Goal: Task Accomplishment & Management: Manage account settings

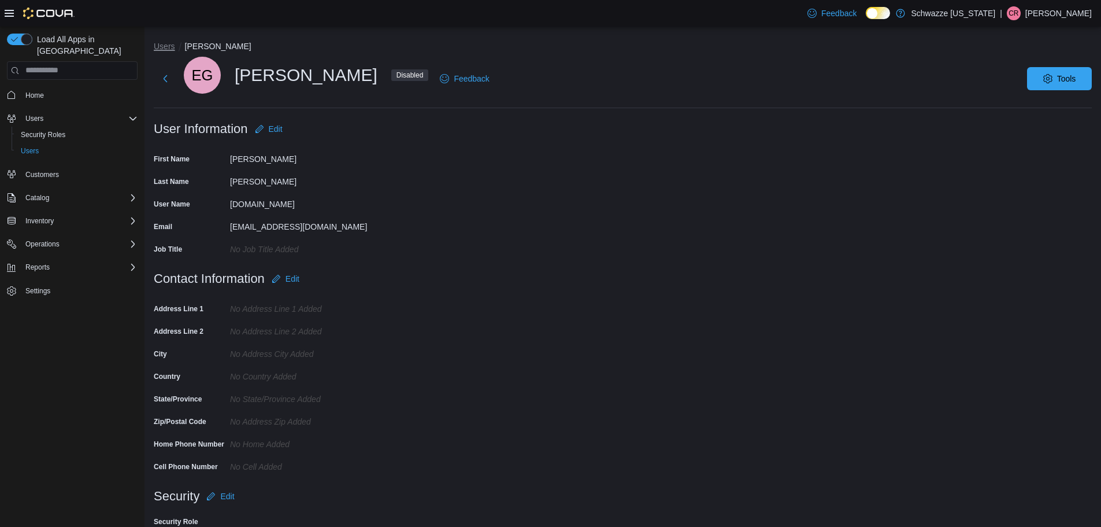
click at [164, 46] on button "Users" at bounding box center [164, 46] width 21 height 9
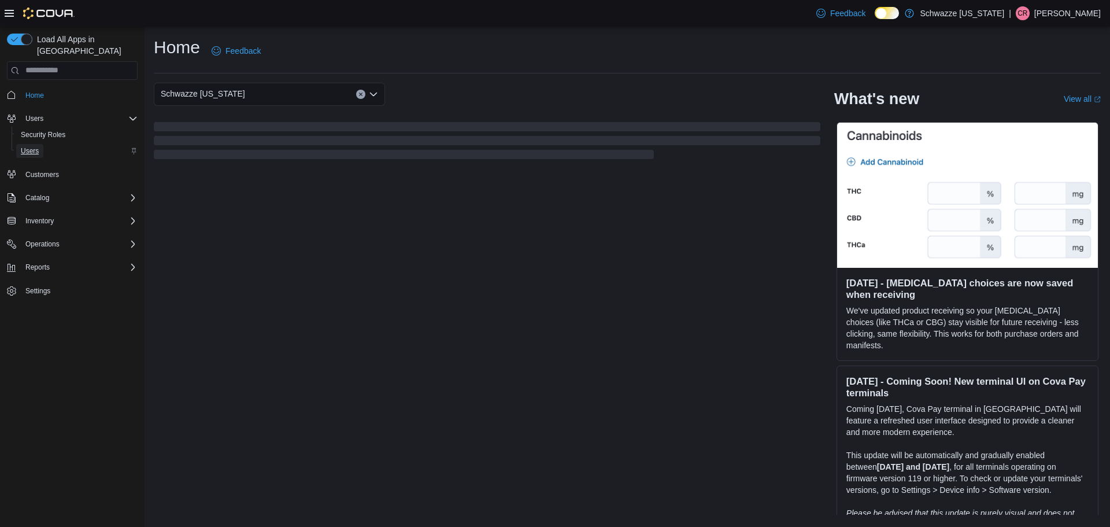
click at [24, 146] on span "Users" at bounding box center [30, 150] width 18 height 9
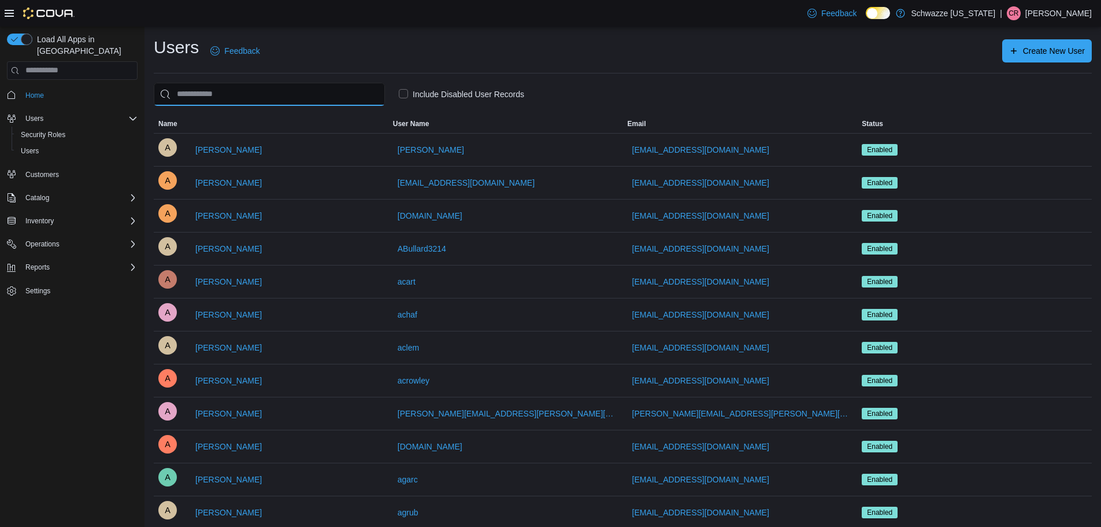
click at [291, 86] on input "search" at bounding box center [269, 94] width 231 height 23
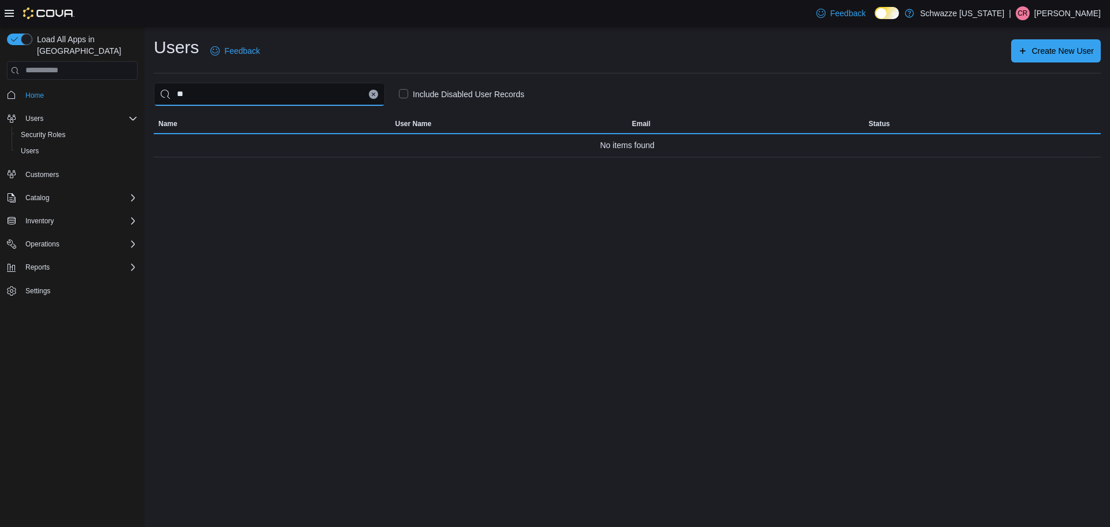
type input "*"
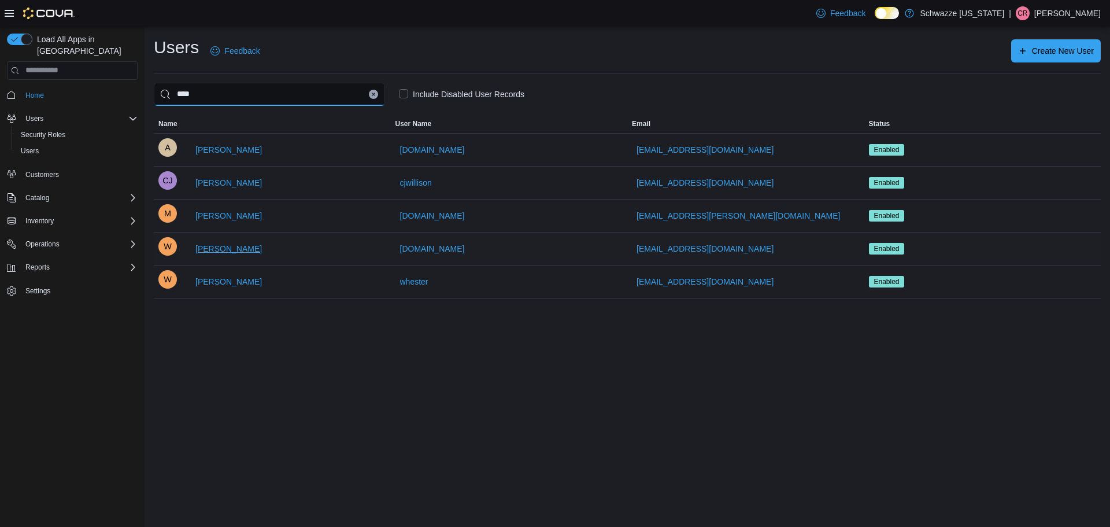
type input "****"
click at [252, 250] on span "William Apodaca" at bounding box center [228, 249] width 66 height 12
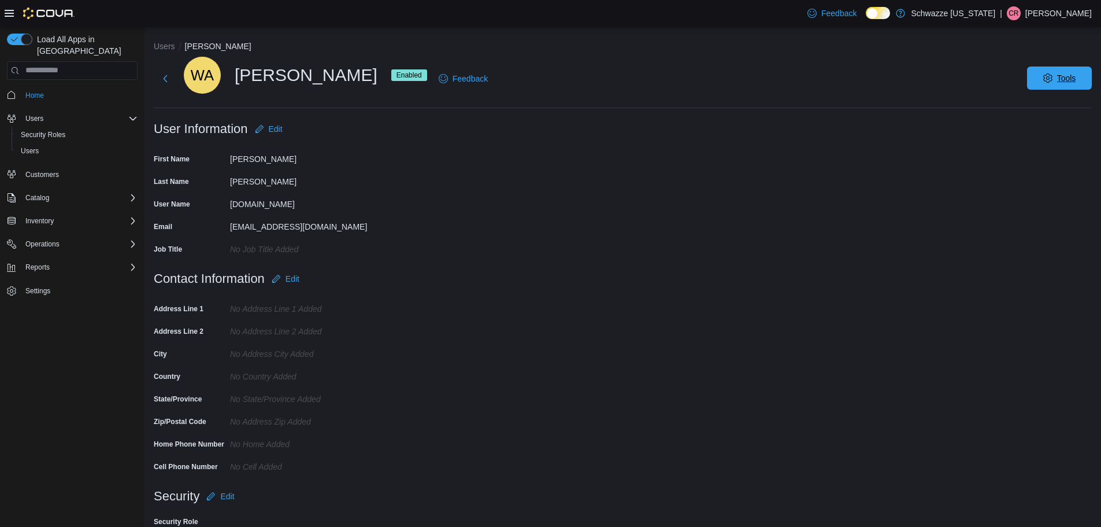
click at [1053, 76] on icon "button" at bounding box center [1048, 77] width 9 height 9
click at [1055, 130] on span "Disable User" at bounding box center [1042, 132] width 53 height 14
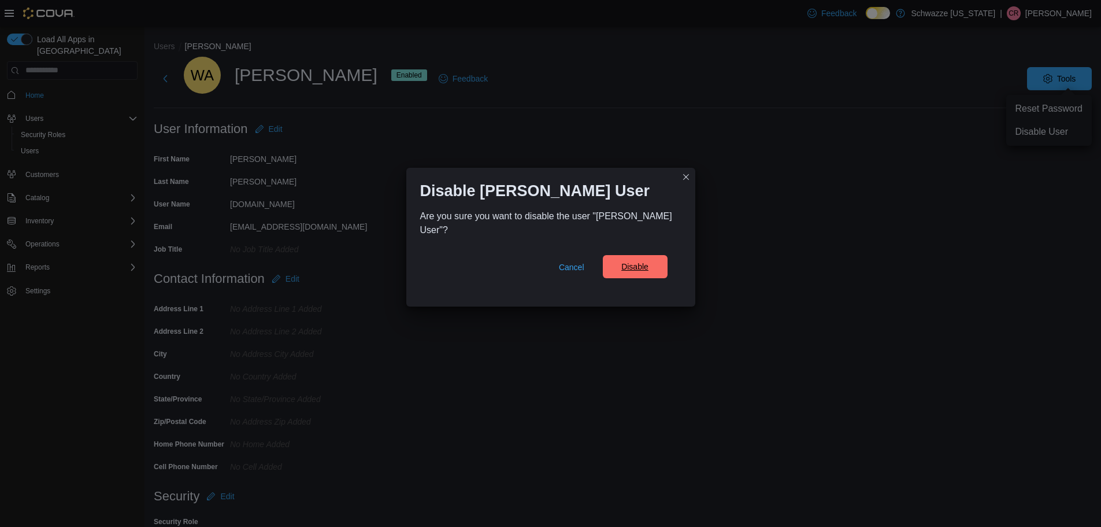
click at [613, 274] on span "Disable" at bounding box center [635, 266] width 51 height 23
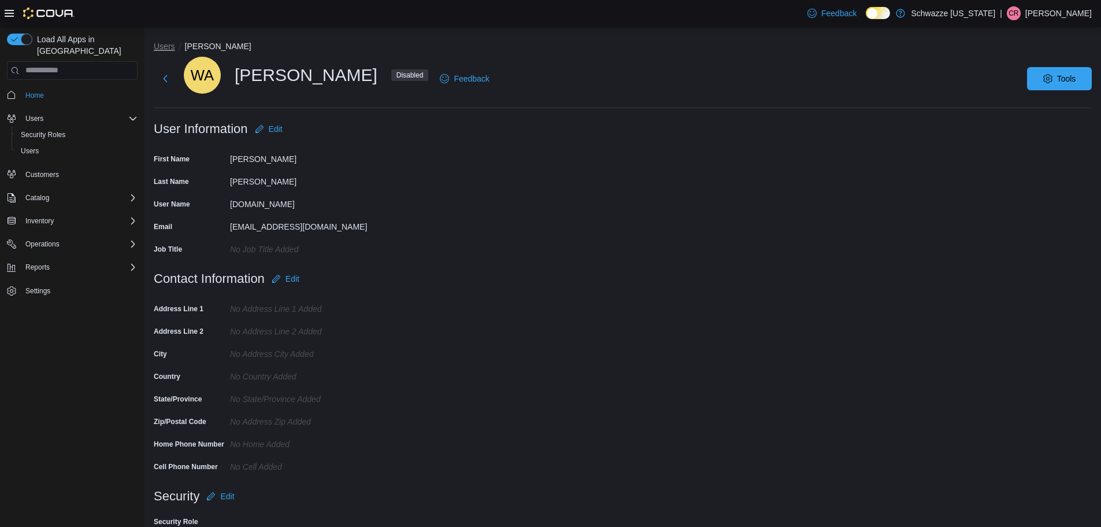
click at [170, 49] on button "Users" at bounding box center [164, 46] width 21 height 9
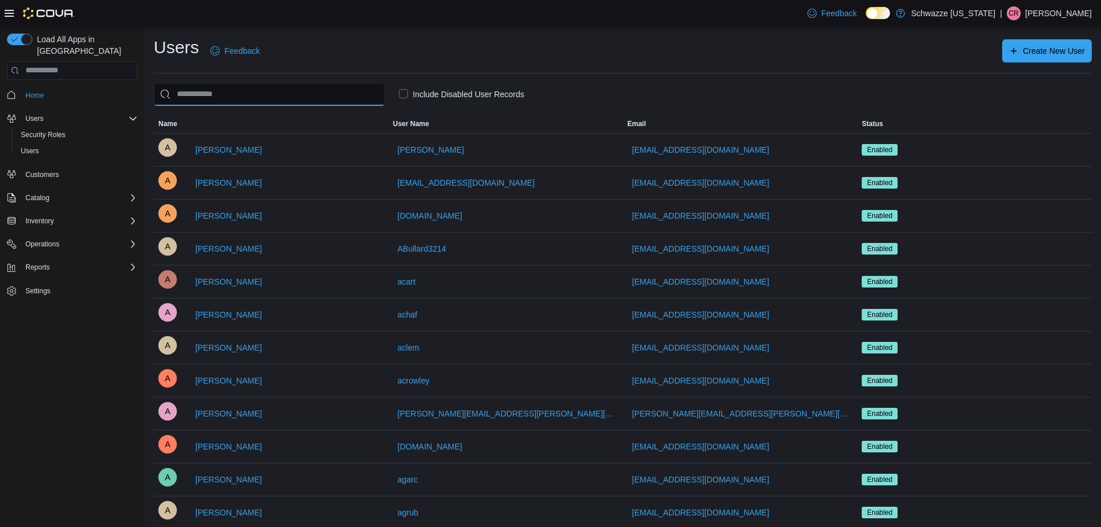
click at [240, 92] on input "search" at bounding box center [269, 94] width 231 height 23
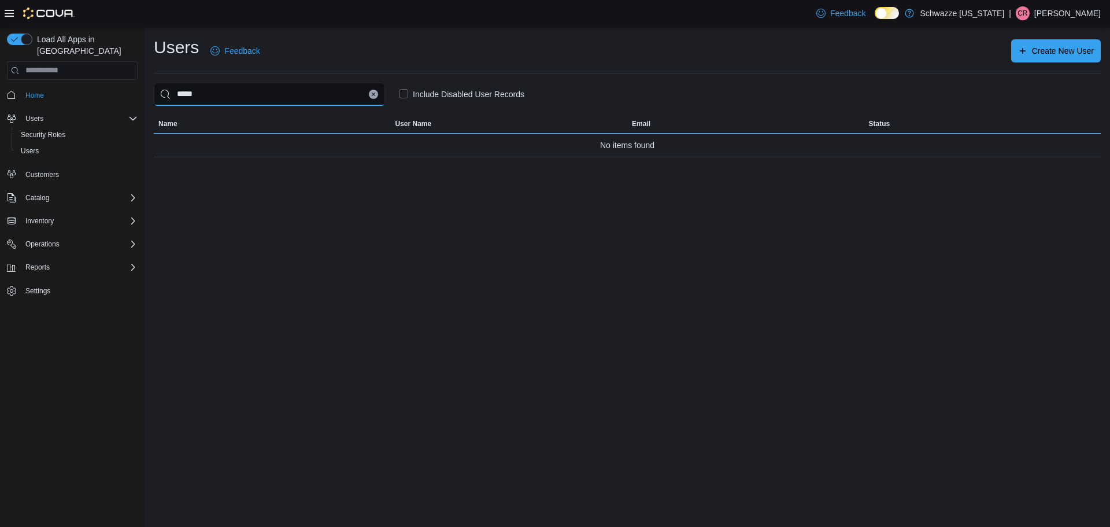
type input "*****"
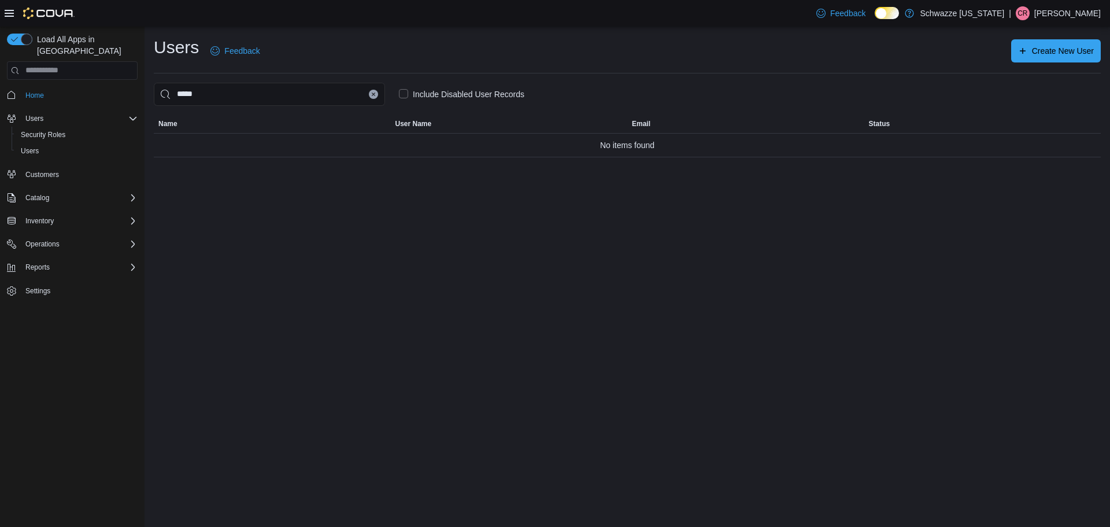
click at [404, 98] on label "Include Disabled User Records" at bounding box center [461, 94] width 125 height 14
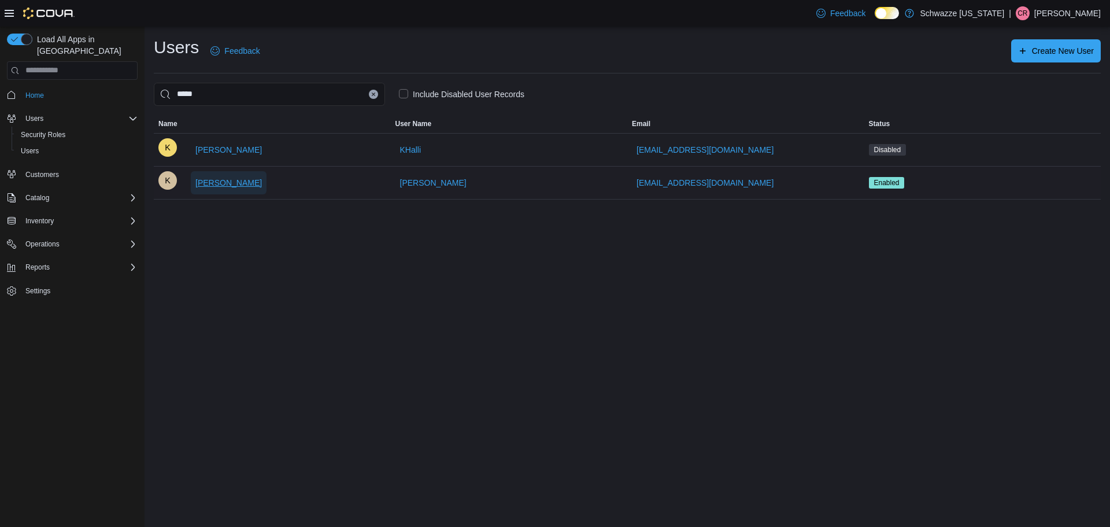
click at [235, 184] on span "Kylie Sutton" at bounding box center [228, 183] width 66 height 12
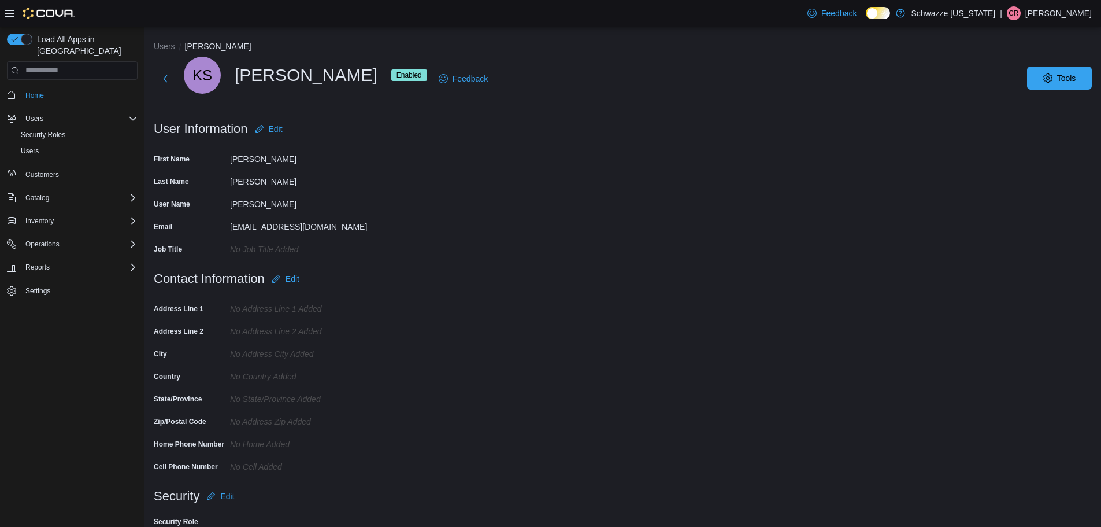
click at [1077, 80] on span "Tools" at bounding box center [1066, 78] width 19 height 12
click at [1045, 127] on span "Disable User" at bounding box center [1042, 132] width 53 height 14
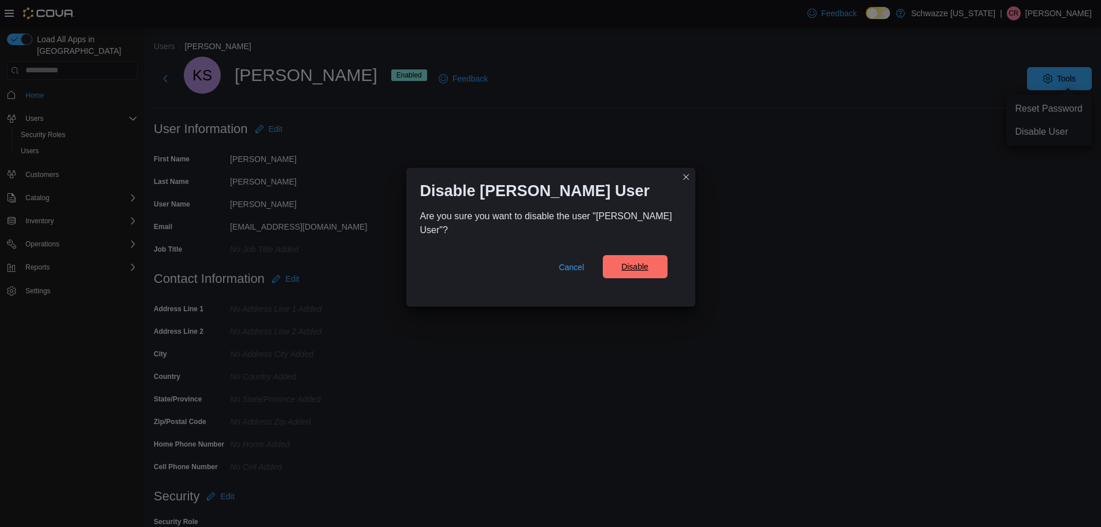
click at [649, 255] on span "Disable" at bounding box center [635, 266] width 51 height 23
